Goal: Navigation & Orientation: Find specific page/section

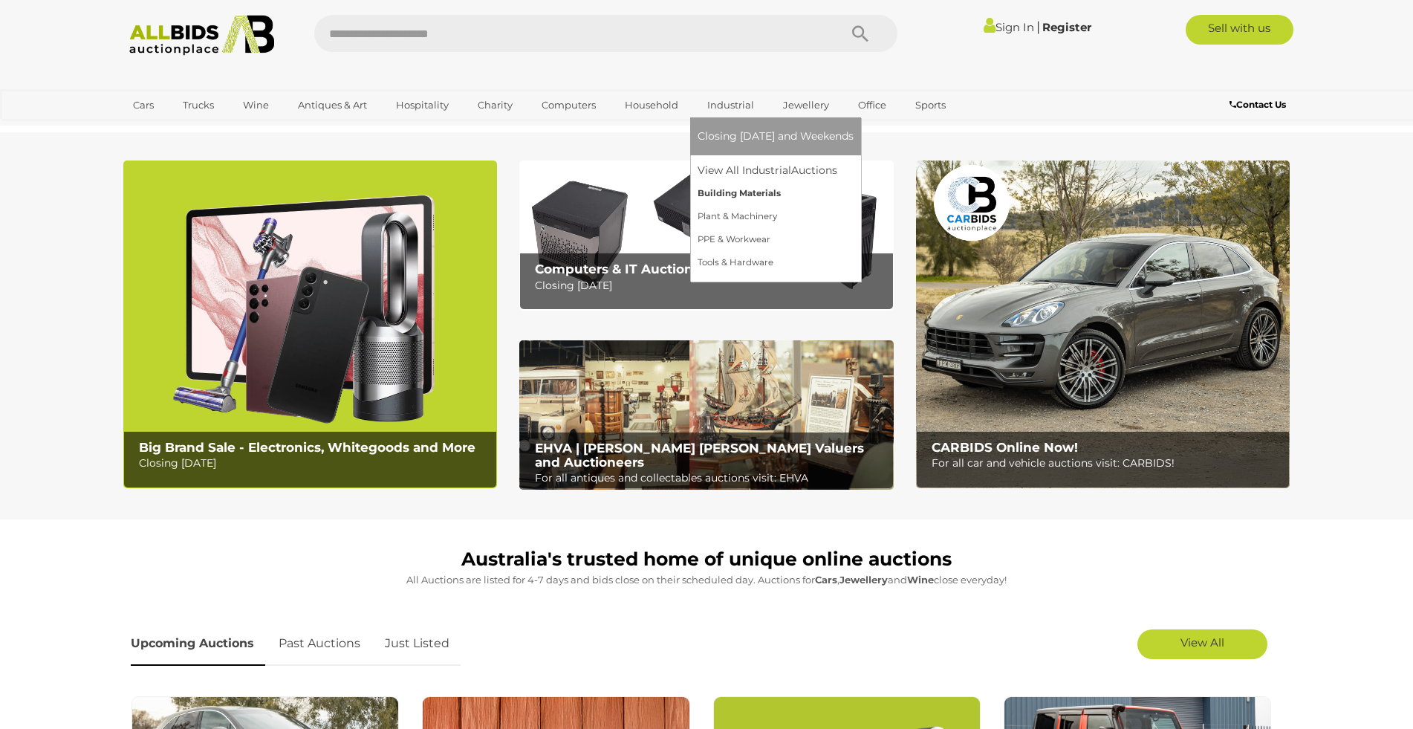
click at [719, 196] on link "Building Materials" at bounding box center [775, 193] width 156 height 23
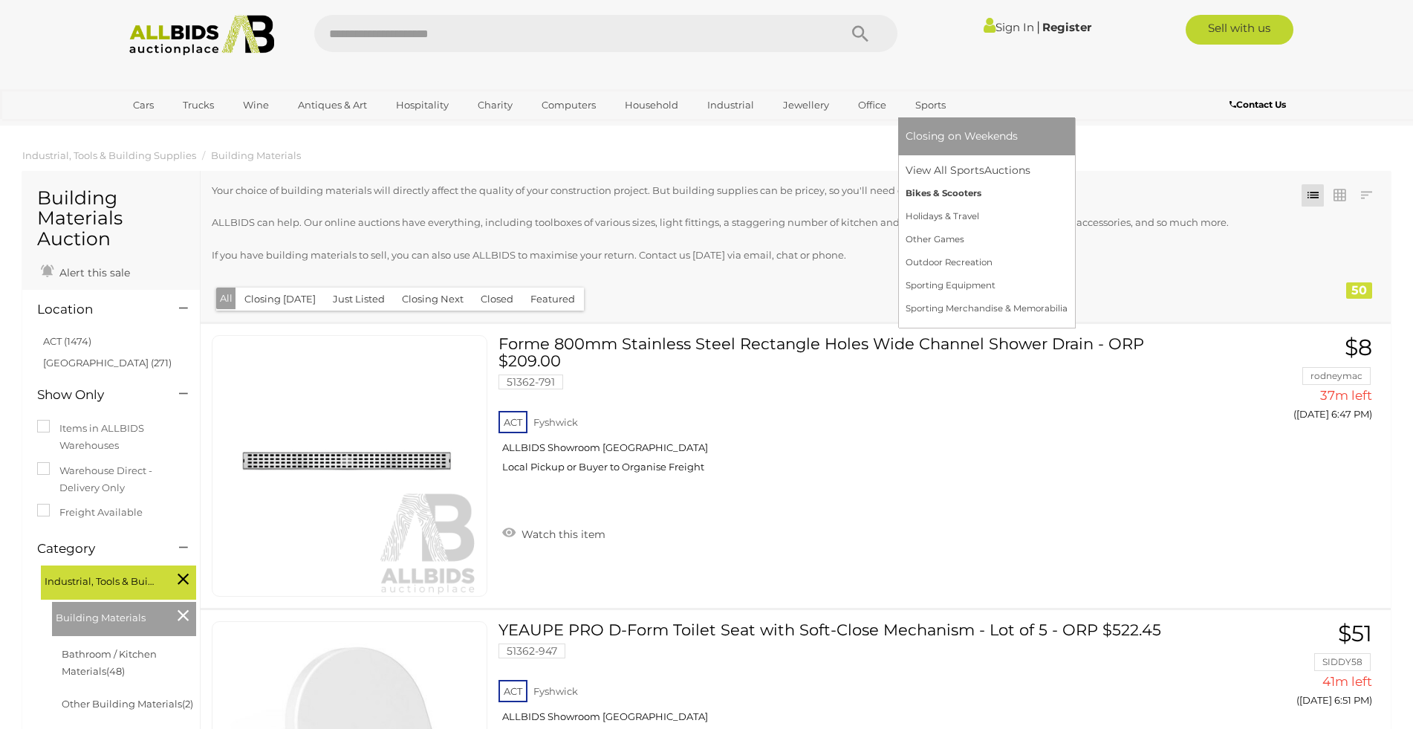
click at [921, 195] on link "Bikes & Scooters" at bounding box center [986, 193] width 162 height 23
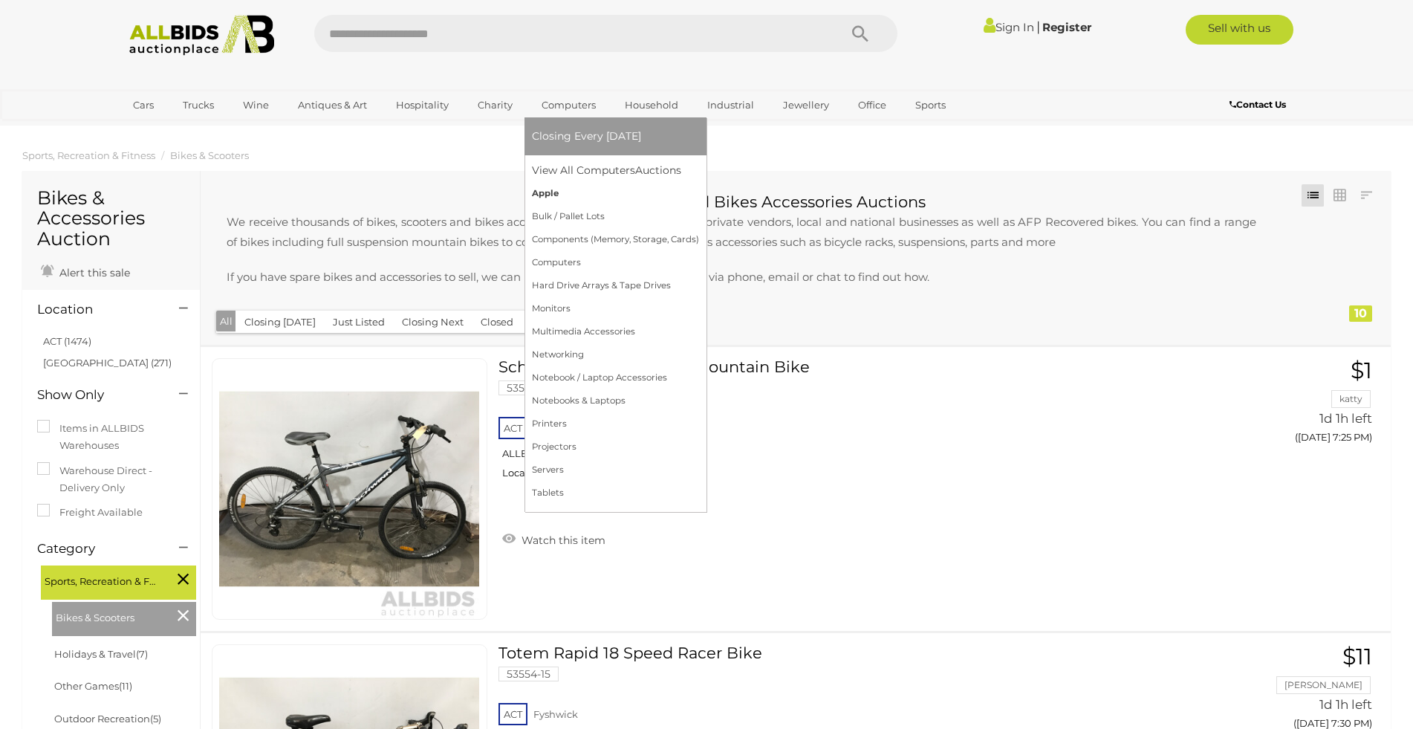
click at [550, 192] on link "Apple" at bounding box center [615, 193] width 167 height 23
